Goal: Information Seeking & Learning: Learn about a topic

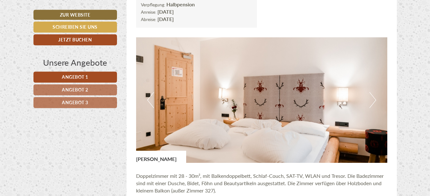
scroll to position [423, 0]
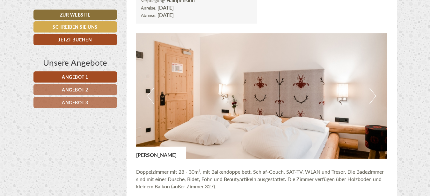
click at [374, 98] on button "Next" at bounding box center [372, 96] width 7 height 16
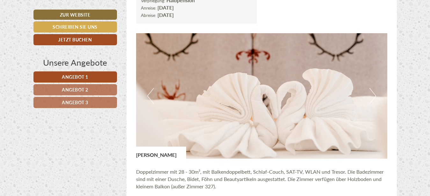
click at [374, 98] on button "Next" at bounding box center [372, 96] width 7 height 16
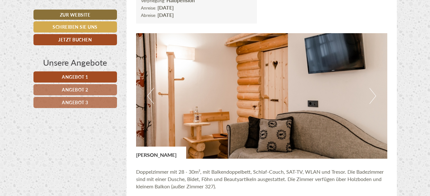
click at [374, 98] on button "Next" at bounding box center [372, 96] width 7 height 16
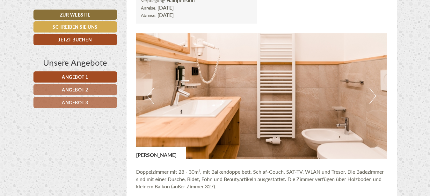
click at [374, 98] on button "Next" at bounding box center [372, 96] width 7 height 16
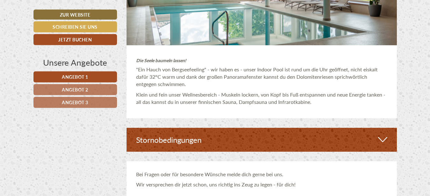
scroll to position [1918, 0]
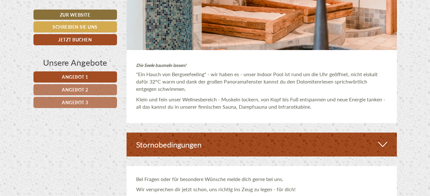
click at [385, 148] on icon at bounding box center [382, 144] width 9 height 11
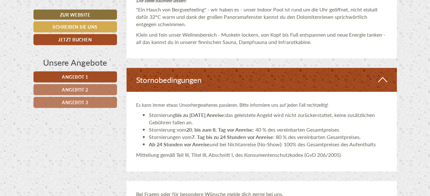
scroll to position [1983, 0]
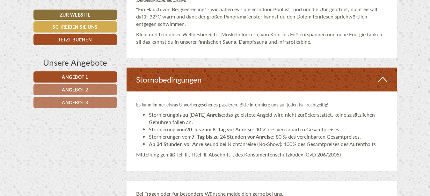
click at [82, 79] on span "Angebot 1" at bounding box center [75, 77] width 26 height 6
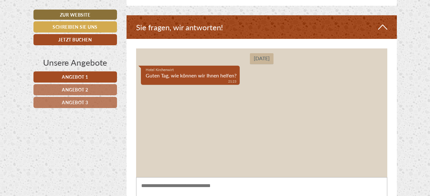
scroll to position [1495, 0]
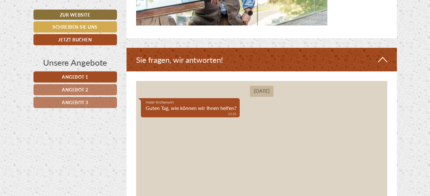
click at [386, 64] on icon at bounding box center [382, 59] width 9 height 11
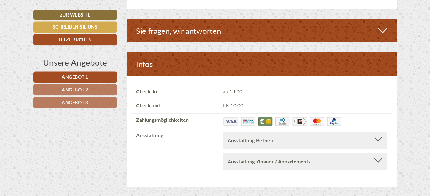
scroll to position [1560, 0]
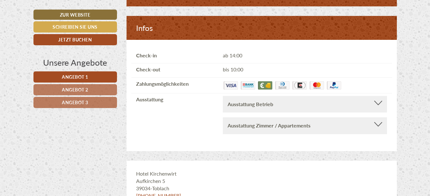
click at [380, 105] on div at bounding box center [378, 103] width 8 height 4
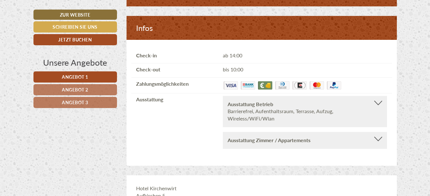
click at [377, 139] on div "Ausstattung Zimmer / Appartements Telefon, TV, Bademantel, Haartrockner, Schrei…" at bounding box center [305, 140] width 164 height 17
click at [377, 141] on div at bounding box center [378, 139] width 8 height 4
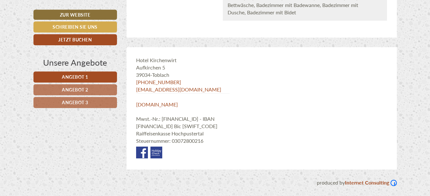
scroll to position [1721, 0]
click at [165, 101] on link "[DOMAIN_NAME]" at bounding box center [157, 104] width 42 height 7
